Goal: Task Accomplishment & Management: Use online tool/utility

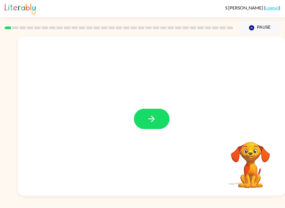
click at [152, 114] on button "button" at bounding box center [152, 119] width 36 height 20
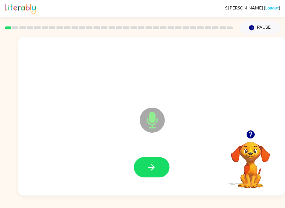
click at [153, 169] on icon "button" at bounding box center [151, 167] width 6 height 6
click at [152, 168] on icon "button" at bounding box center [152, 168] width 10 height 10
click at [160, 176] on button "button" at bounding box center [152, 167] width 36 height 20
click at [142, 165] on button "button" at bounding box center [152, 167] width 36 height 20
click at [156, 173] on button "button" at bounding box center [152, 167] width 36 height 20
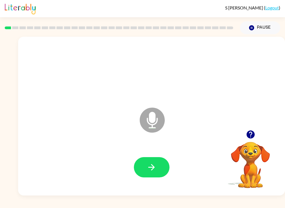
click at [156, 173] on div at bounding box center [152, 167] width 36 height 20
click at [143, 165] on button "button" at bounding box center [152, 167] width 36 height 20
click at [151, 174] on button "button" at bounding box center [152, 167] width 36 height 20
click at [156, 169] on icon "button" at bounding box center [152, 168] width 10 height 10
click at [155, 172] on icon "button" at bounding box center [152, 168] width 10 height 10
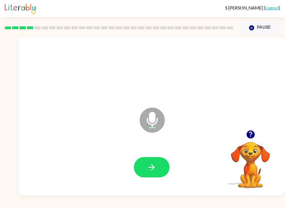
click at [146, 165] on button "button" at bounding box center [152, 167] width 36 height 20
click at [142, 160] on button "button" at bounding box center [152, 167] width 36 height 20
click at [153, 172] on icon "button" at bounding box center [152, 168] width 10 height 10
click at [154, 163] on icon "button" at bounding box center [152, 168] width 10 height 10
click at [148, 161] on button "button" at bounding box center [152, 167] width 36 height 20
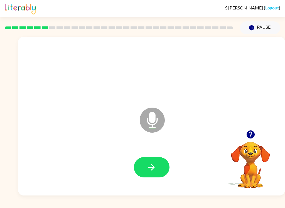
click at [152, 168] on icon "button" at bounding box center [152, 168] width 10 height 10
click at [153, 167] on icon "button" at bounding box center [151, 167] width 6 height 6
click at [165, 169] on button "button" at bounding box center [152, 167] width 36 height 20
click at [165, 172] on button "button" at bounding box center [152, 167] width 36 height 20
click at [154, 170] on icon "button" at bounding box center [152, 168] width 10 height 10
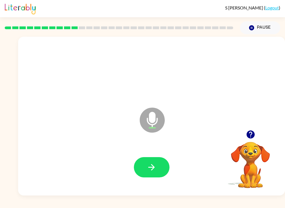
click at [257, 133] on button "button" at bounding box center [251, 135] width 14 height 14
click at [161, 164] on button "button" at bounding box center [152, 167] width 36 height 20
click at [148, 168] on icon "button" at bounding box center [152, 168] width 10 height 10
click at [146, 167] on button "button" at bounding box center [152, 167] width 36 height 20
click at [152, 177] on button "button" at bounding box center [152, 167] width 36 height 20
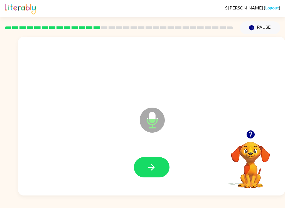
click at [160, 170] on button "button" at bounding box center [152, 167] width 36 height 20
click at [153, 170] on icon "button" at bounding box center [152, 168] width 10 height 10
click at [253, 133] on icon "button" at bounding box center [250, 135] width 8 height 8
click at [153, 172] on icon "button" at bounding box center [152, 168] width 10 height 10
click at [163, 168] on button "button" at bounding box center [152, 167] width 36 height 20
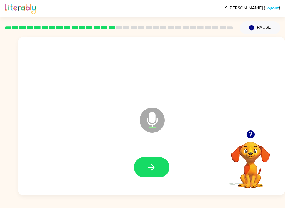
click at [163, 173] on button "button" at bounding box center [152, 167] width 36 height 20
click at [165, 165] on button "button" at bounding box center [152, 167] width 36 height 20
click at [163, 169] on button "button" at bounding box center [152, 167] width 36 height 20
click at [166, 165] on button "button" at bounding box center [152, 167] width 36 height 20
click at [161, 169] on button "button" at bounding box center [152, 167] width 36 height 20
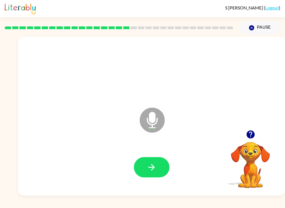
click at [160, 154] on div at bounding box center [152, 168] width 256 height 46
click at [158, 168] on button "button" at bounding box center [152, 167] width 36 height 20
click at [165, 164] on button "button" at bounding box center [152, 167] width 36 height 20
click at [157, 168] on button "button" at bounding box center [152, 167] width 36 height 20
click at [150, 168] on icon "button" at bounding box center [152, 168] width 10 height 10
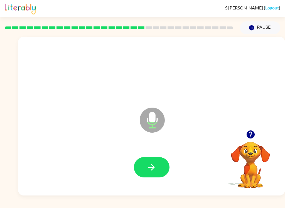
click at [163, 168] on button "button" at bounding box center [152, 167] width 36 height 20
click at [156, 170] on icon "button" at bounding box center [152, 168] width 10 height 10
click at [151, 171] on icon "button" at bounding box center [152, 168] width 10 height 10
click at [156, 172] on icon "button" at bounding box center [152, 168] width 10 height 10
click at [156, 171] on icon "button" at bounding box center [152, 168] width 10 height 10
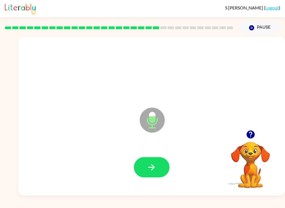
click at [162, 159] on button "button" at bounding box center [152, 167] width 36 height 20
click at [155, 172] on icon "button" at bounding box center [152, 168] width 10 height 10
click at [156, 172] on icon "button" at bounding box center [152, 168] width 10 height 10
click at [155, 173] on button "button" at bounding box center [152, 167] width 36 height 20
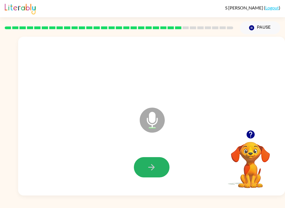
click at [153, 170] on icon "button" at bounding box center [152, 168] width 10 height 10
click at [158, 159] on button "button" at bounding box center [152, 167] width 36 height 20
click at [160, 170] on button "button" at bounding box center [152, 167] width 36 height 20
click at [159, 166] on button "button" at bounding box center [152, 167] width 36 height 20
click at [146, 170] on button "button" at bounding box center [152, 167] width 36 height 20
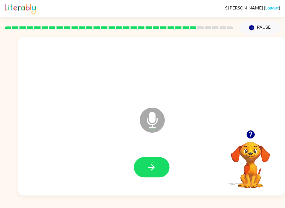
click at [162, 175] on button "button" at bounding box center [152, 167] width 36 height 20
click at [160, 163] on button "button" at bounding box center [152, 167] width 36 height 20
click at [157, 182] on div at bounding box center [152, 168] width 256 height 46
click at [163, 165] on button "button" at bounding box center [152, 167] width 36 height 20
click at [147, 168] on icon "button" at bounding box center [152, 168] width 10 height 10
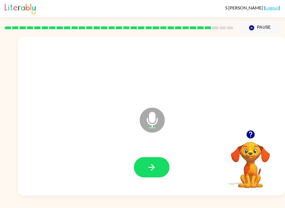
click at [161, 165] on button "button" at bounding box center [152, 167] width 36 height 20
click at [158, 167] on button "button" at bounding box center [152, 167] width 36 height 20
click at [165, 163] on button "button" at bounding box center [152, 167] width 36 height 20
click at [163, 163] on button "button" at bounding box center [152, 167] width 36 height 20
click at [150, 169] on icon "button" at bounding box center [152, 168] width 10 height 10
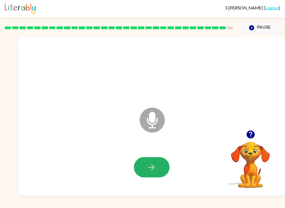
click at [152, 170] on icon "button" at bounding box center [152, 168] width 10 height 10
